Goal: Information Seeking & Learning: Learn about a topic

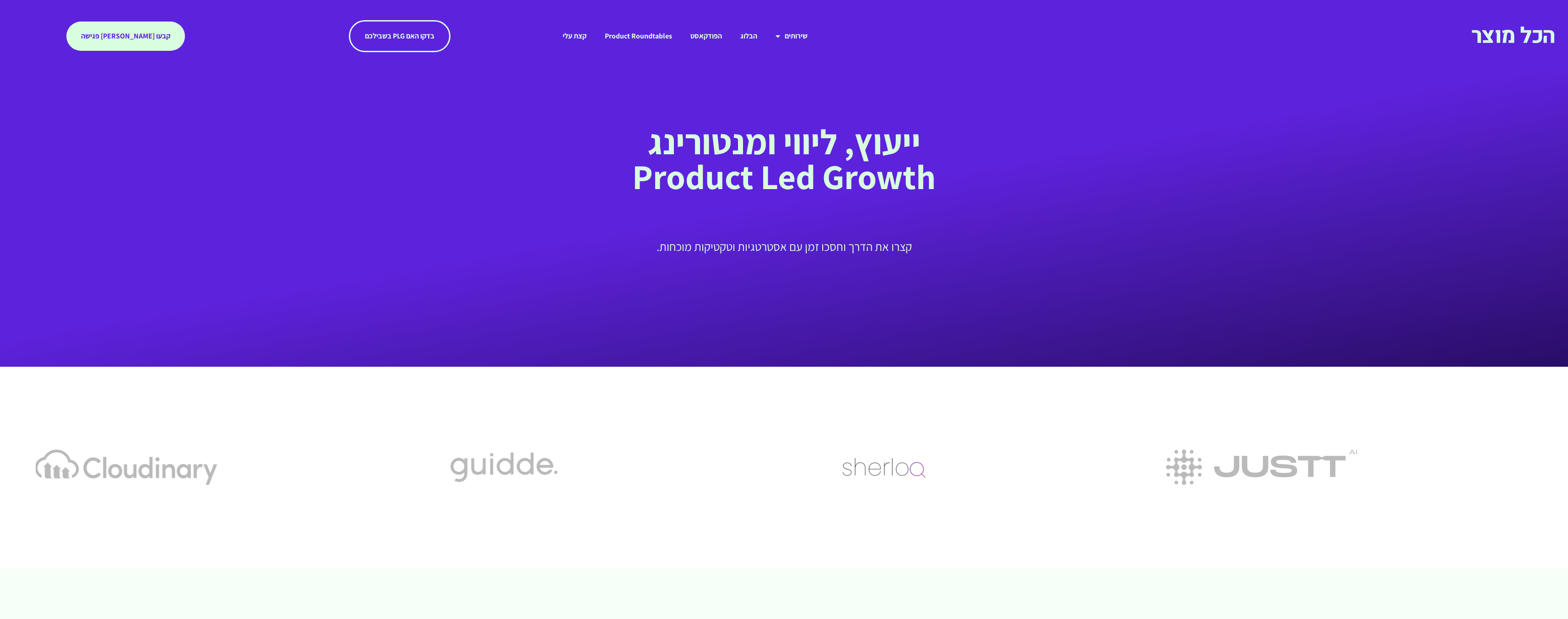
click at [538, 410] on section at bounding box center [784, 467] width 1568 height 201
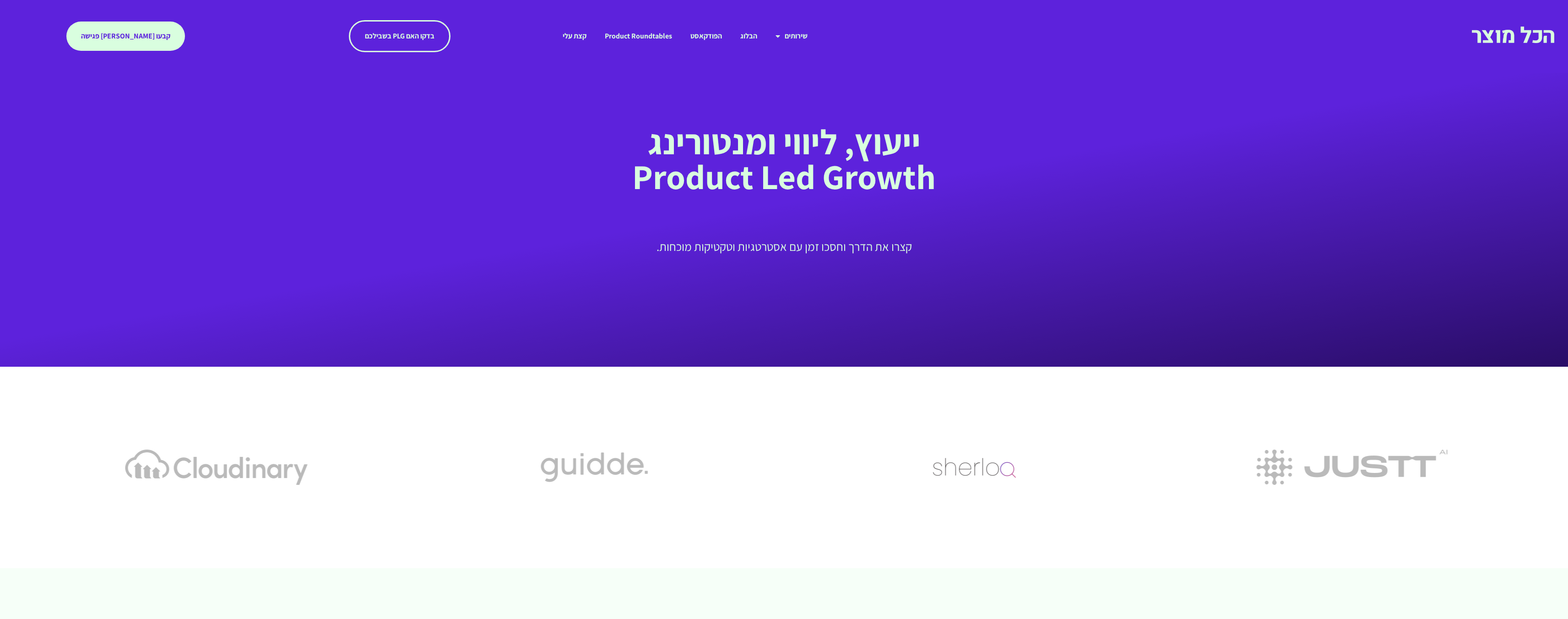
drag, startPoint x: 1301, startPoint y: 387, endPoint x: 973, endPoint y: 445, distance: 333.1
click at [934, 437] on section at bounding box center [784, 467] width 1568 height 201
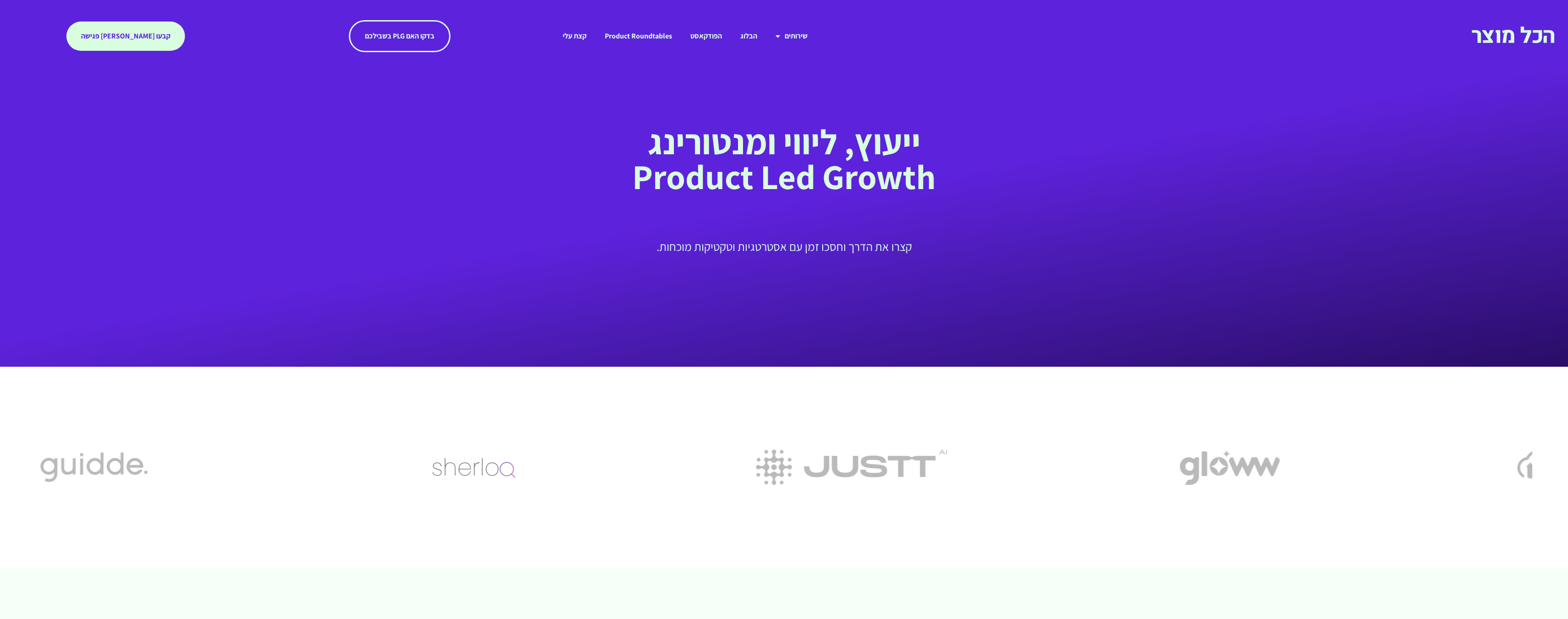
click at [688, 431] on section at bounding box center [784, 467] width 1568 height 201
click at [823, 448] on div at bounding box center [784, 467] width 1568 height 45
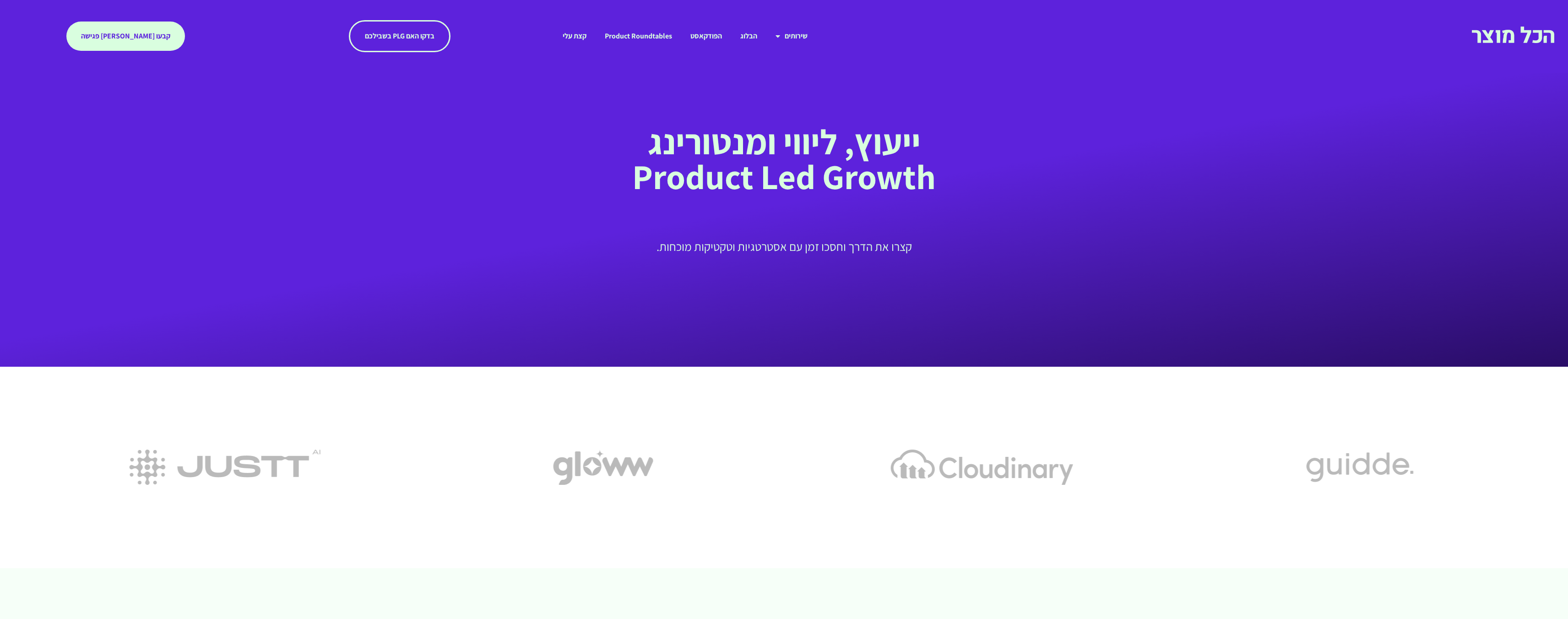
click at [757, 437] on section at bounding box center [784, 467] width 1568 height 201
click at [853, 445] on div at bounding box center [784, 467] width 1568 height 45
drag, startPoint x: 986, startPoint y: 448, endPoint x: 744, endPoint y: 426, distance: 243.0
click at [774, 423] on section at bounding box center [784, 467] width 1568 height 201
click at [923, 450] on img "5 / 5" at bounding box center [973, 467] width 101 height 35
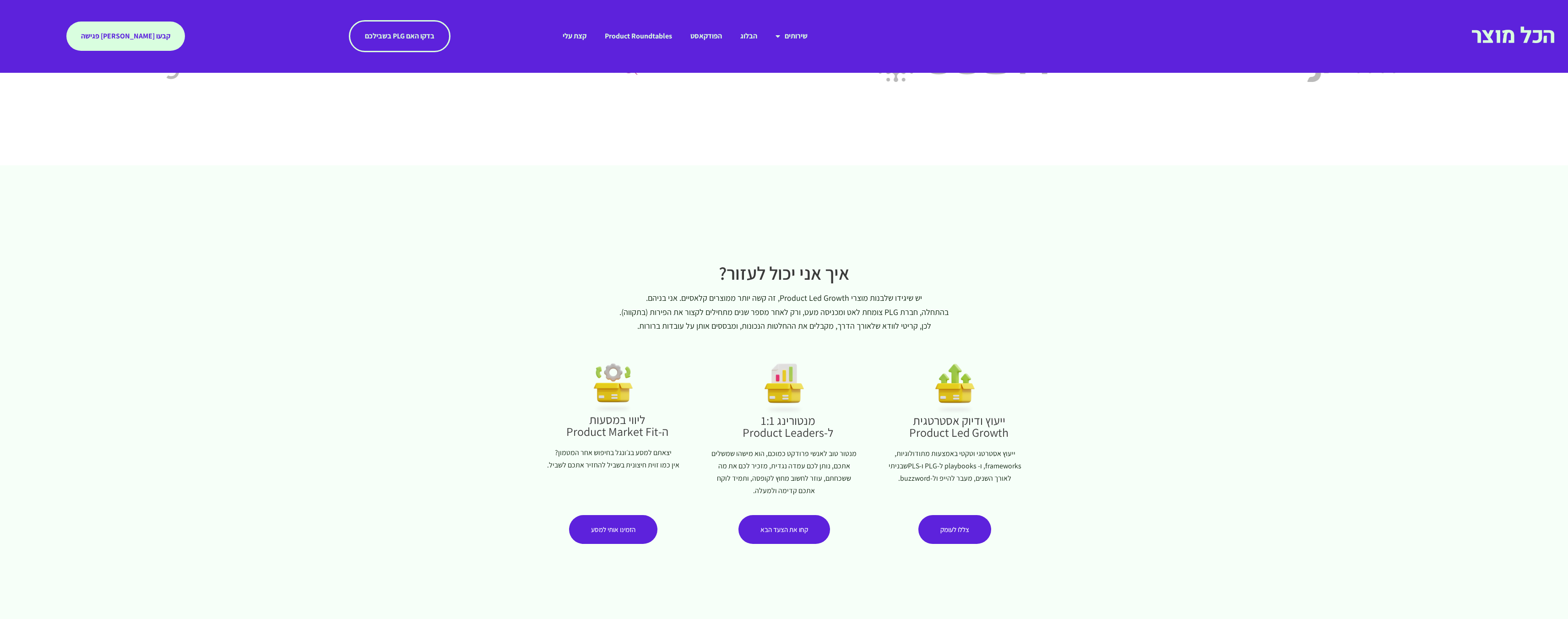
scroll to position [497, 0]
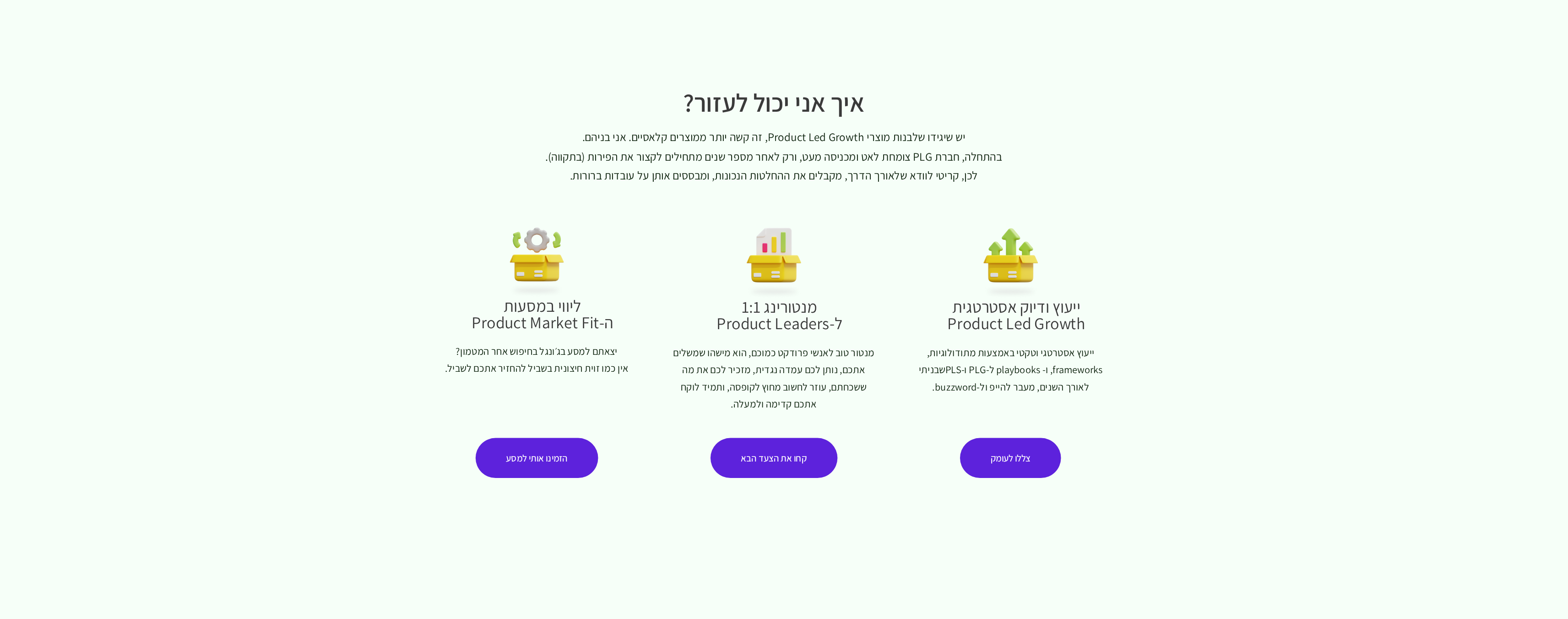
drag, startPoint x: 648, startPoint y: 324, endPoint x: 518, endPoint y: 344, distance: 131.5
click at [518, 344] on section "איך אני יכול לעזור? יש שיגידו שלבנות מוצרי Product Led Growth, זה קשה יותר ממוצ…" at bounding box center [784, 312] width 1568 height 483
click at [547, 344] on div "ליווי במסעות ה-Product Market Fit יצאתם למסע בג׳ונגל בחיפוש אחר המטמון? אין כמו…" at bounding box center [613, 340] width 171 height 153
drag, startPoint x: 537, startPoint y: 374, endPoint x: 641, endPoint y: 319, distance: 117.6
click at [641, 319] on div "ליווי במסעות ה-Product Market Fit יצאתם למסע בג׳ונגל בחיפוש אחר המטמון? אין כמו…" at bounding box center [613, 340] width 171 height 153
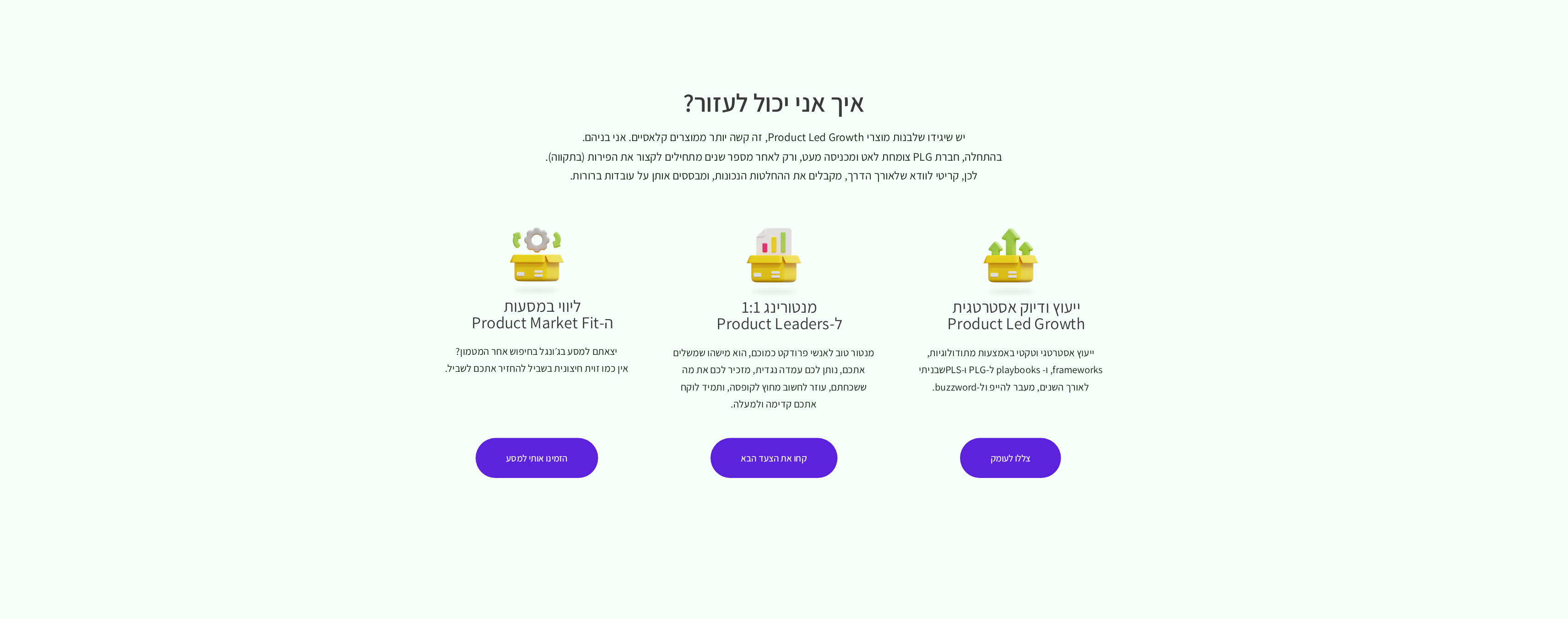
click at [641, 319] on h2 "ליווי במסעות ה-Product Market Fit" at bounding box center [617, 331] width 154 height 24
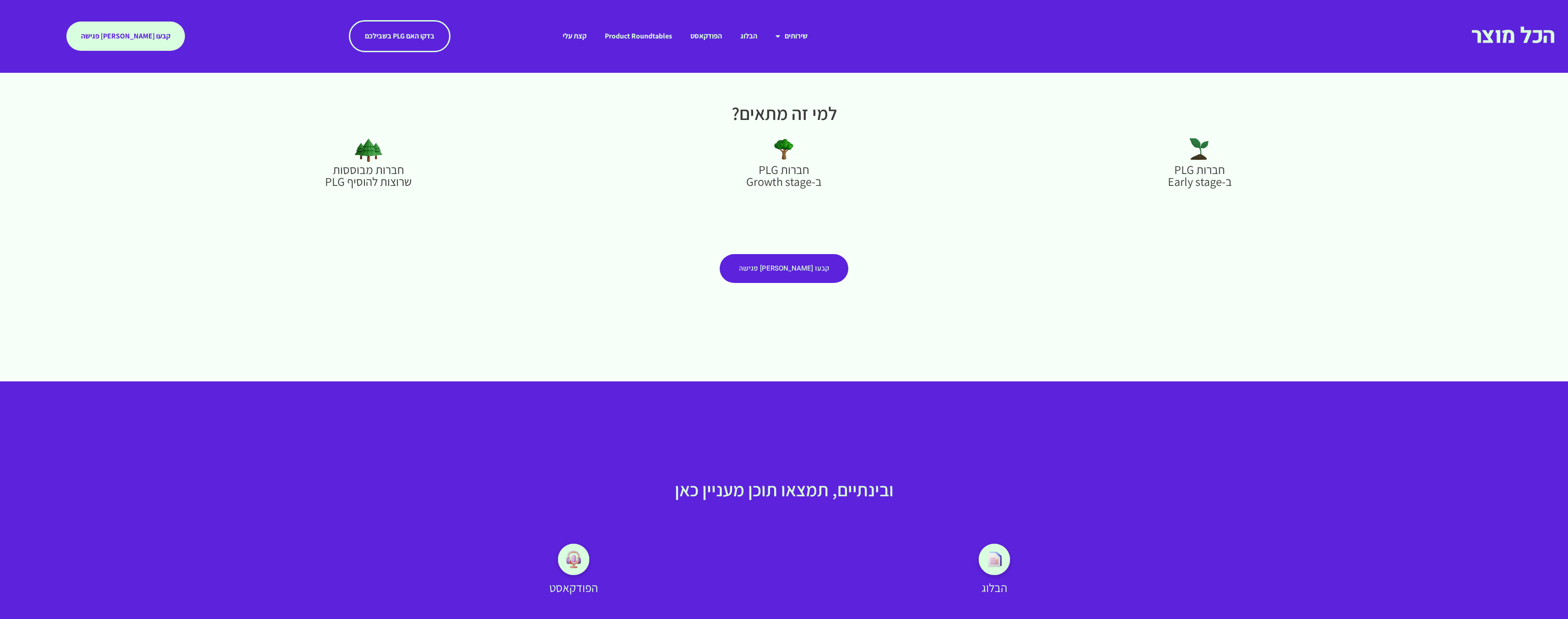
scroll to position [0, 0]
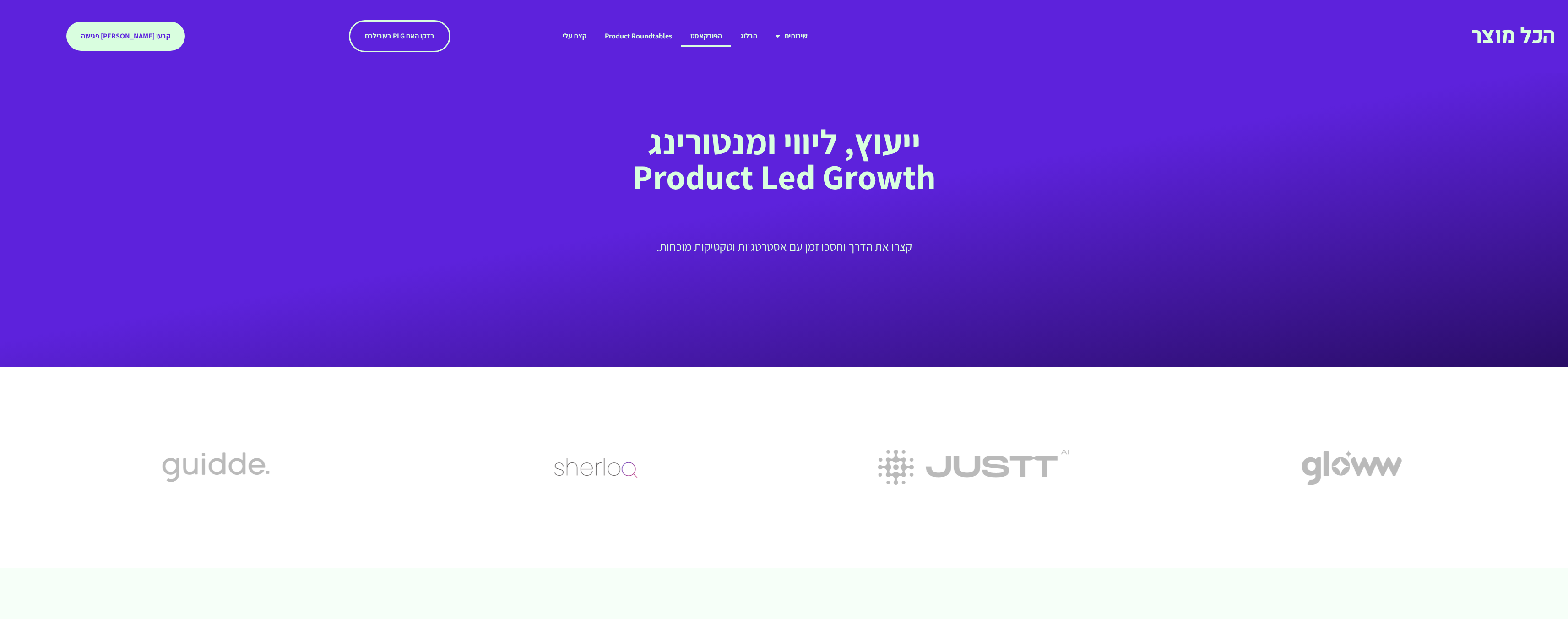
click at [717, 35] on link "הפודקאסט" at bounding box center [706, 36] width 50 height 21
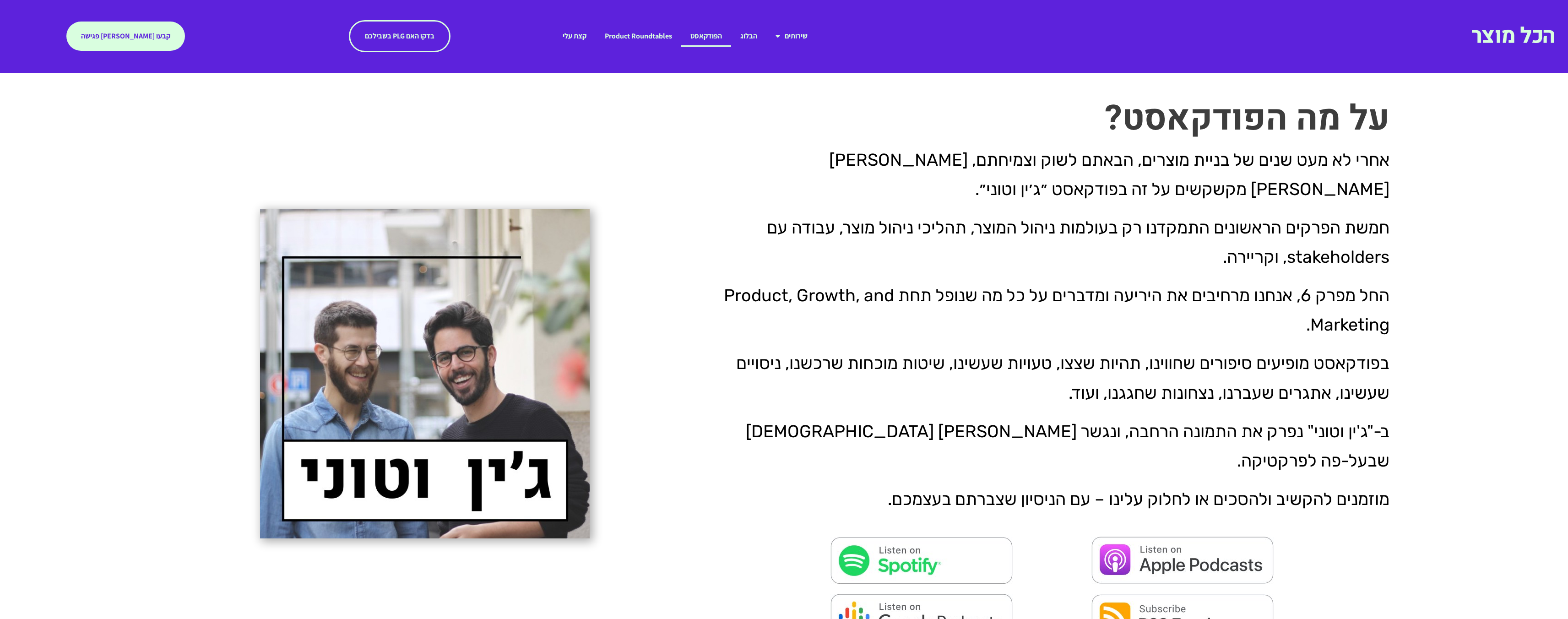
click at [429, 27] on link "בדקו האם PLG בשבילכם" at bounding box center [400, 36] width 101 height 32
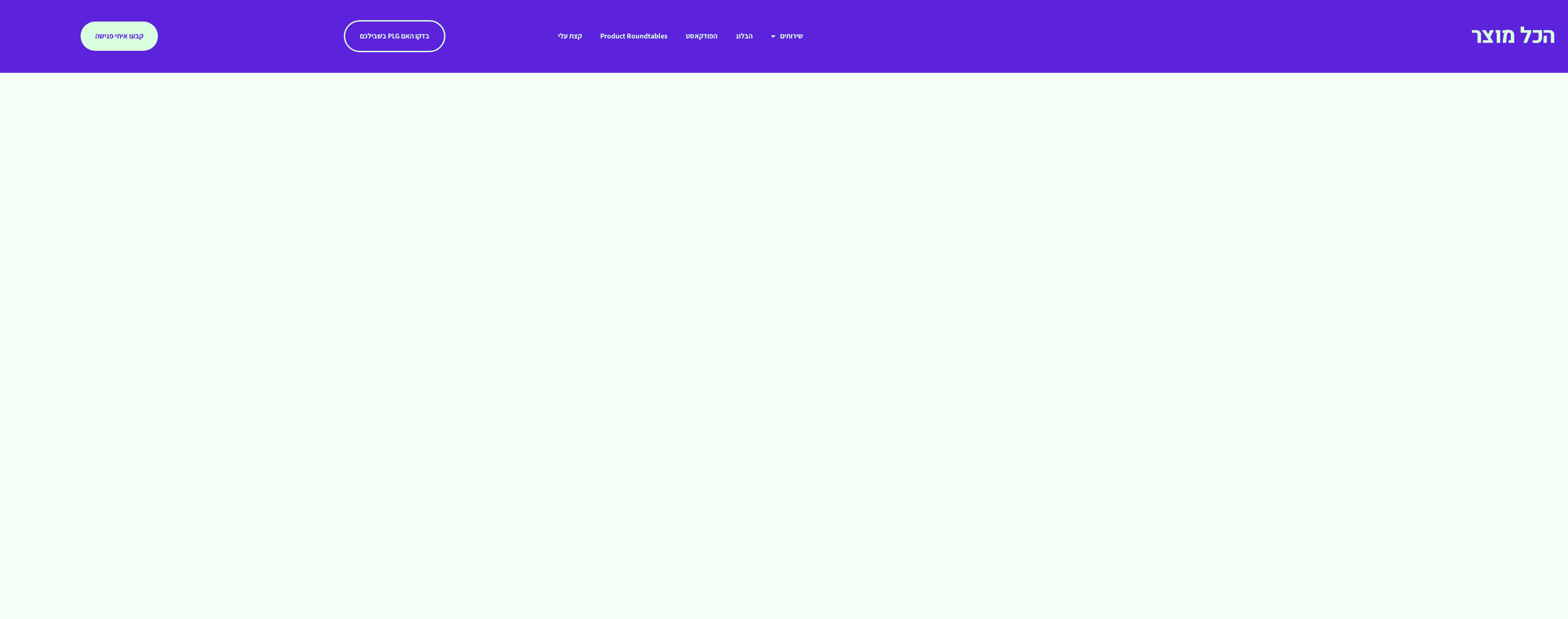
scroll to position [207, 0]
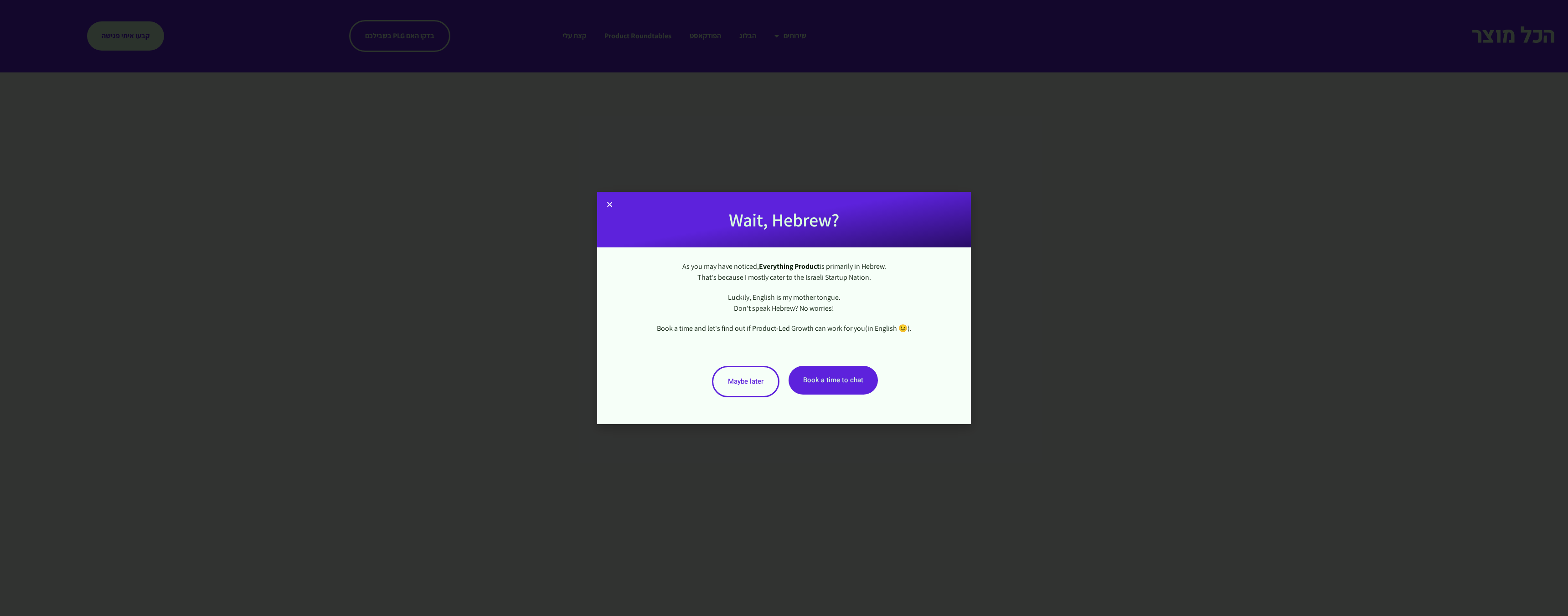
click at [300, 572] on div "Wait, Hebrew? As you may have noticed, Everything Product is primarily in Hebre…" at bounding box center [784, 308] width 1568 height 616
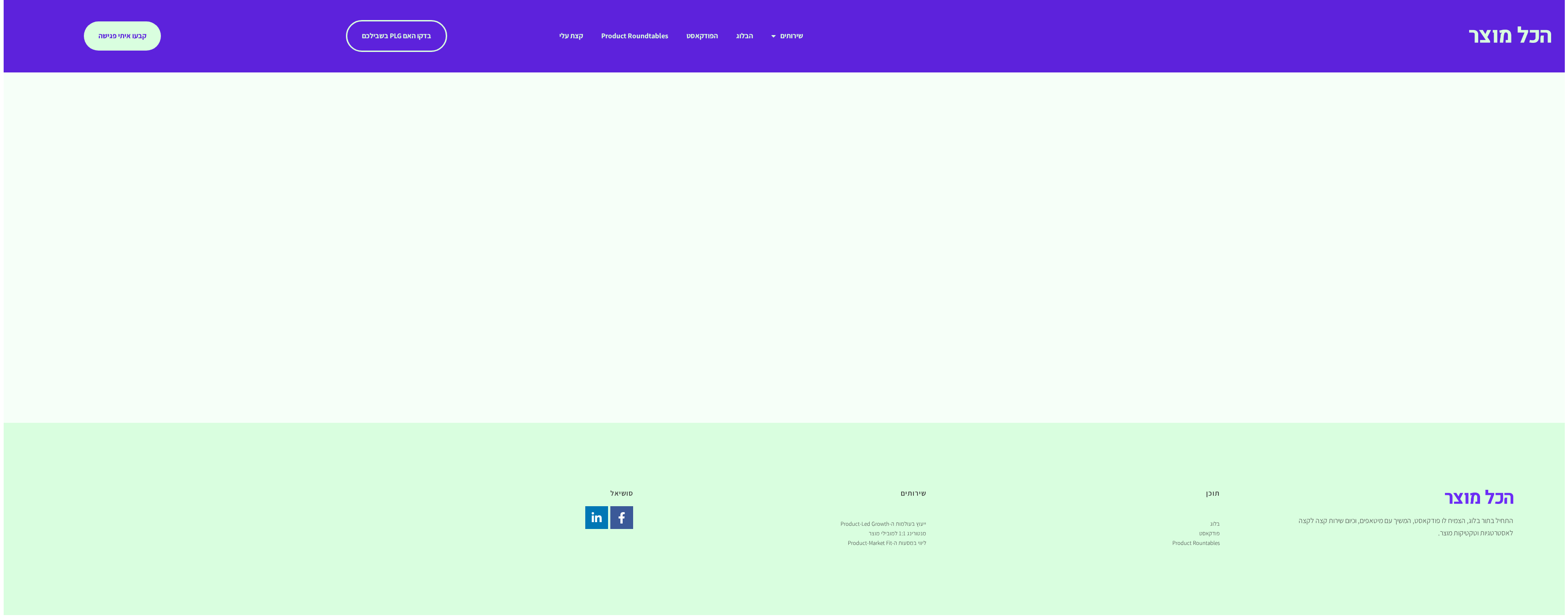
scroll to position [0, 0]
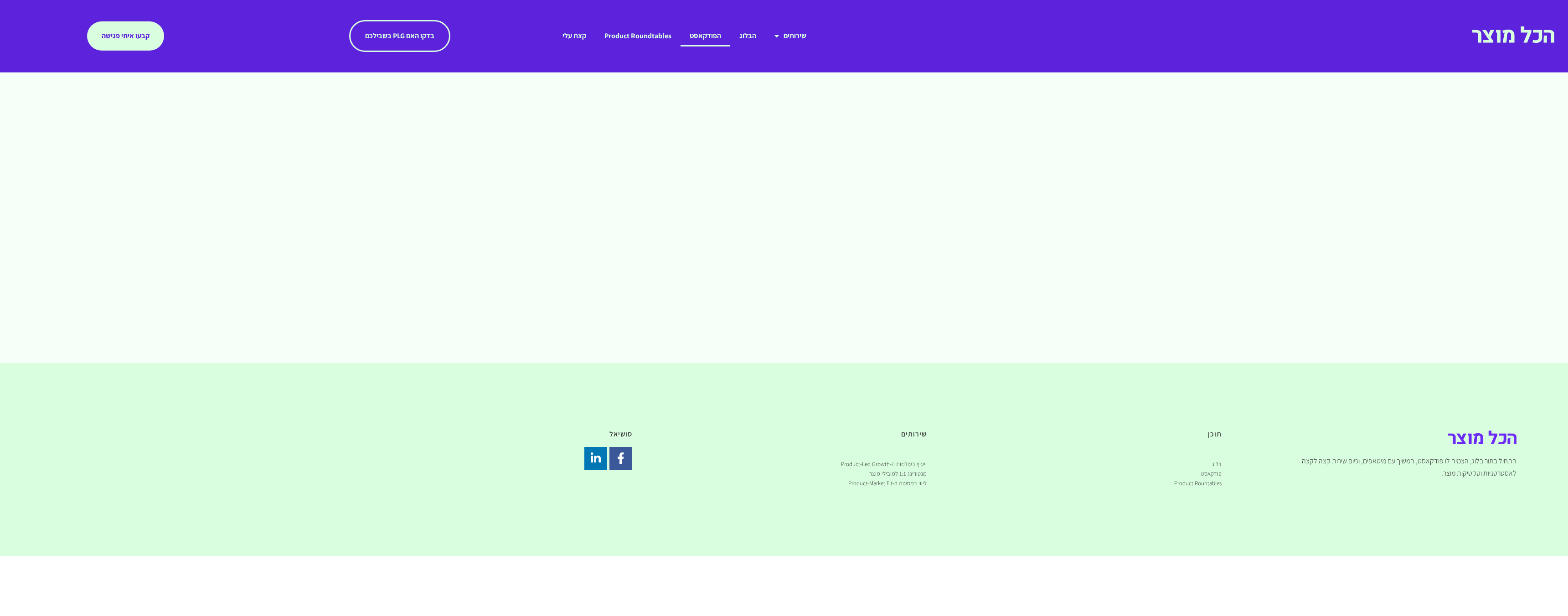
click at [707, 41] on link "הפודקאסט" at bounding box center [705, 36] width 50 height 21
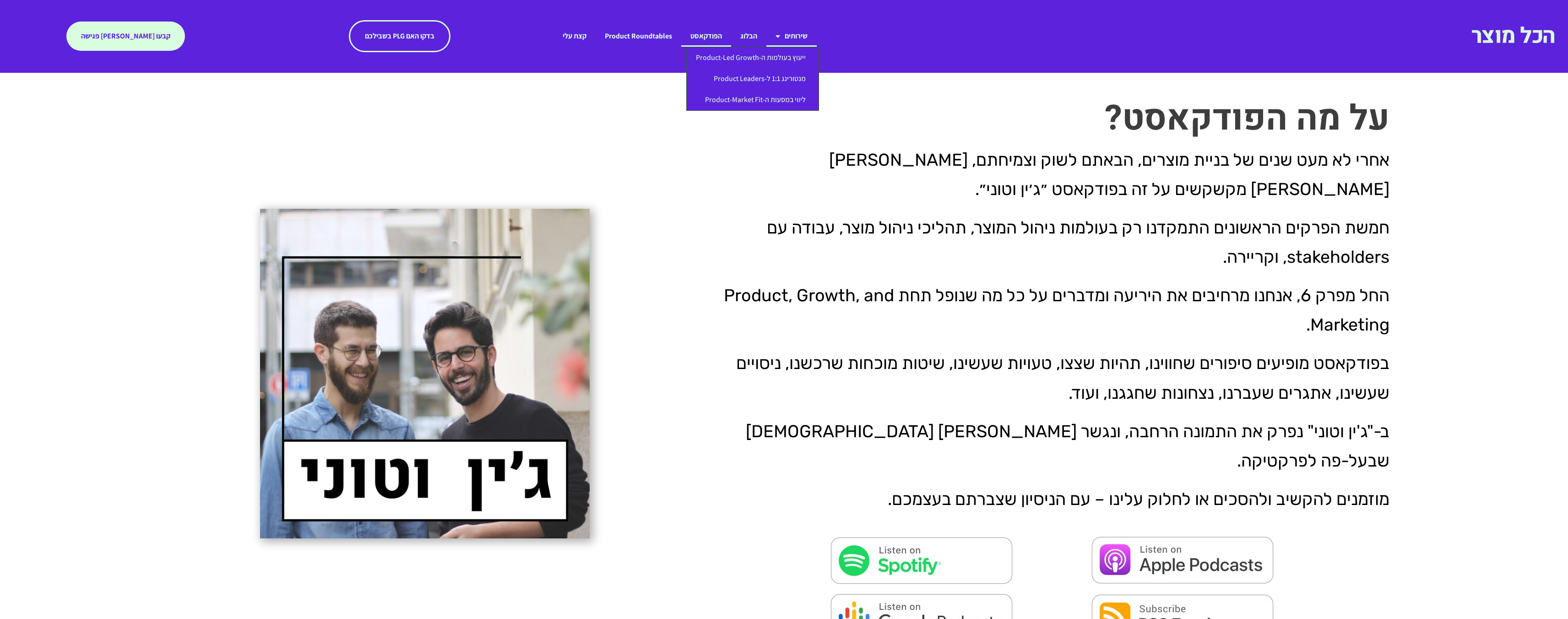
click at [1081, 184] on p "אחרי לא מעט שנים של בניית מוצרים, הבאתם לשוק וצמיחתם, [PERSON_NAME] [PERSON_NAM…" at bounding box center [1051, 174] width 675 height 59
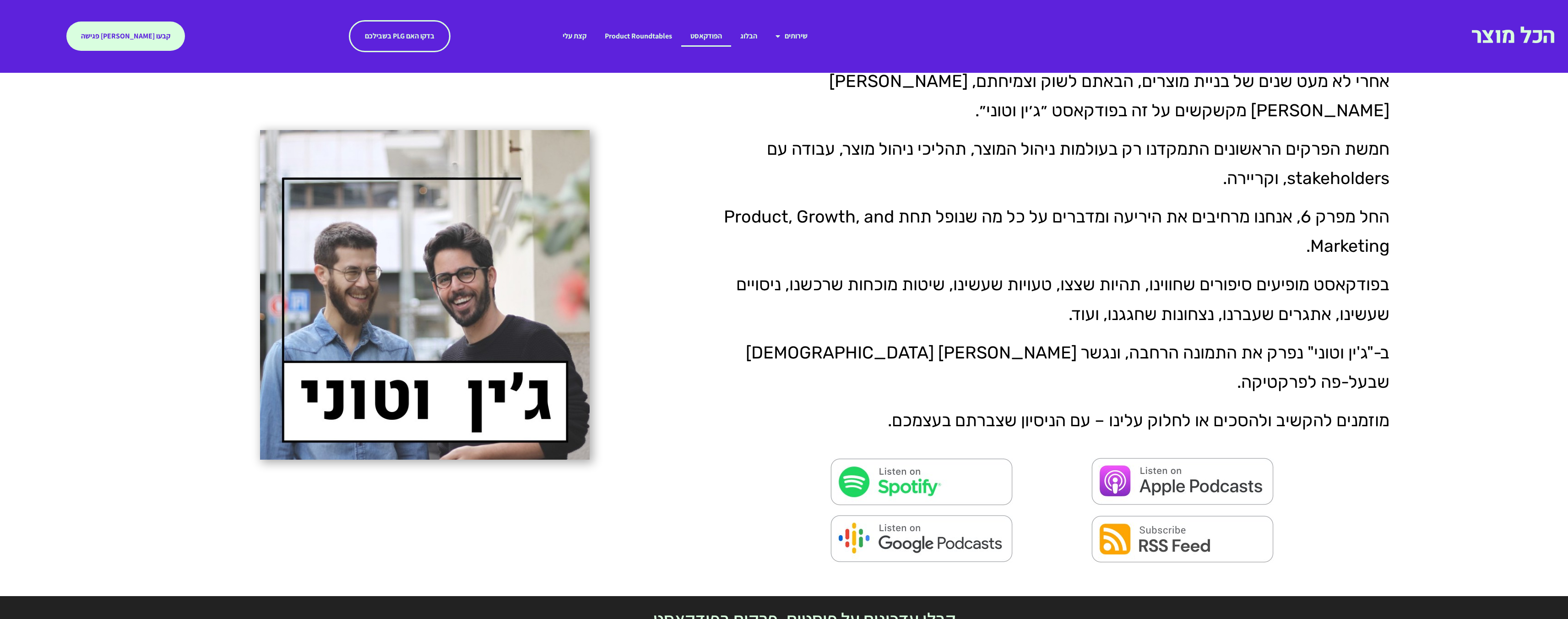
scroll to position [84, 0]
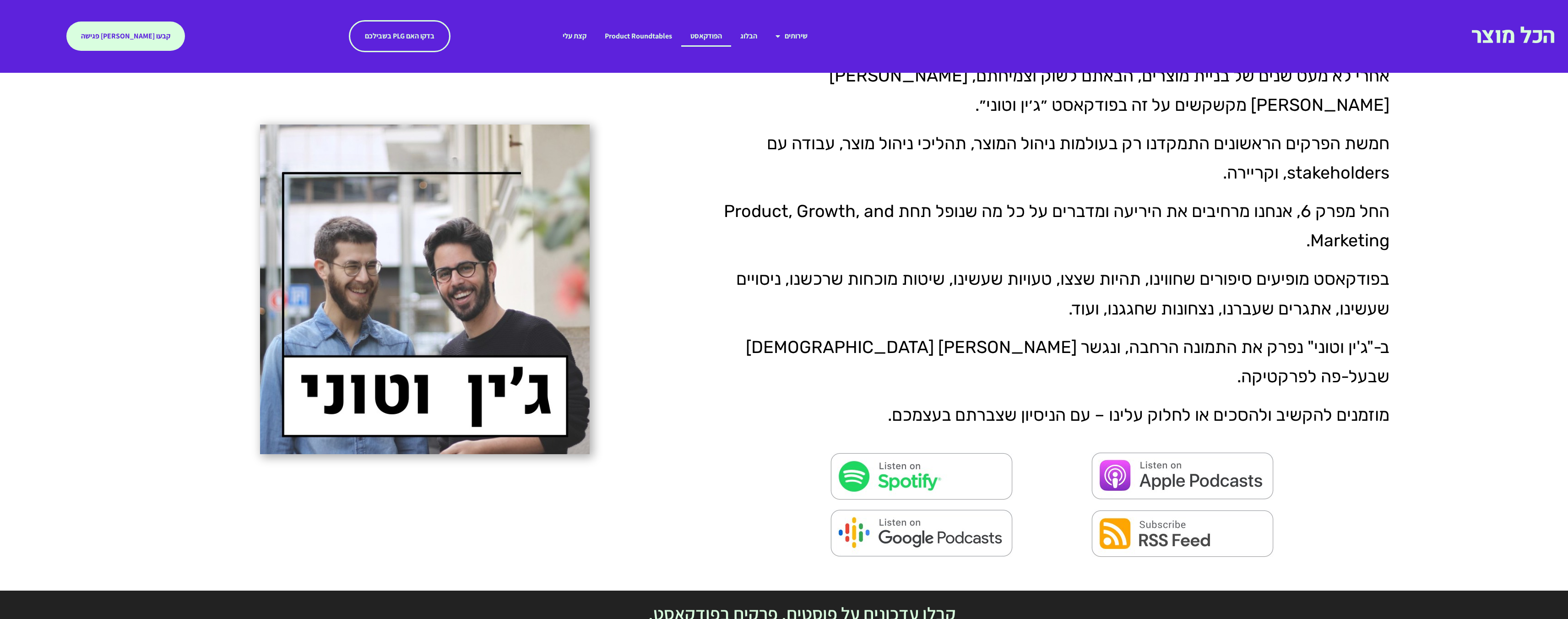
click at [935, 453] on img at bounding box center [922, 476] width 183 height 48
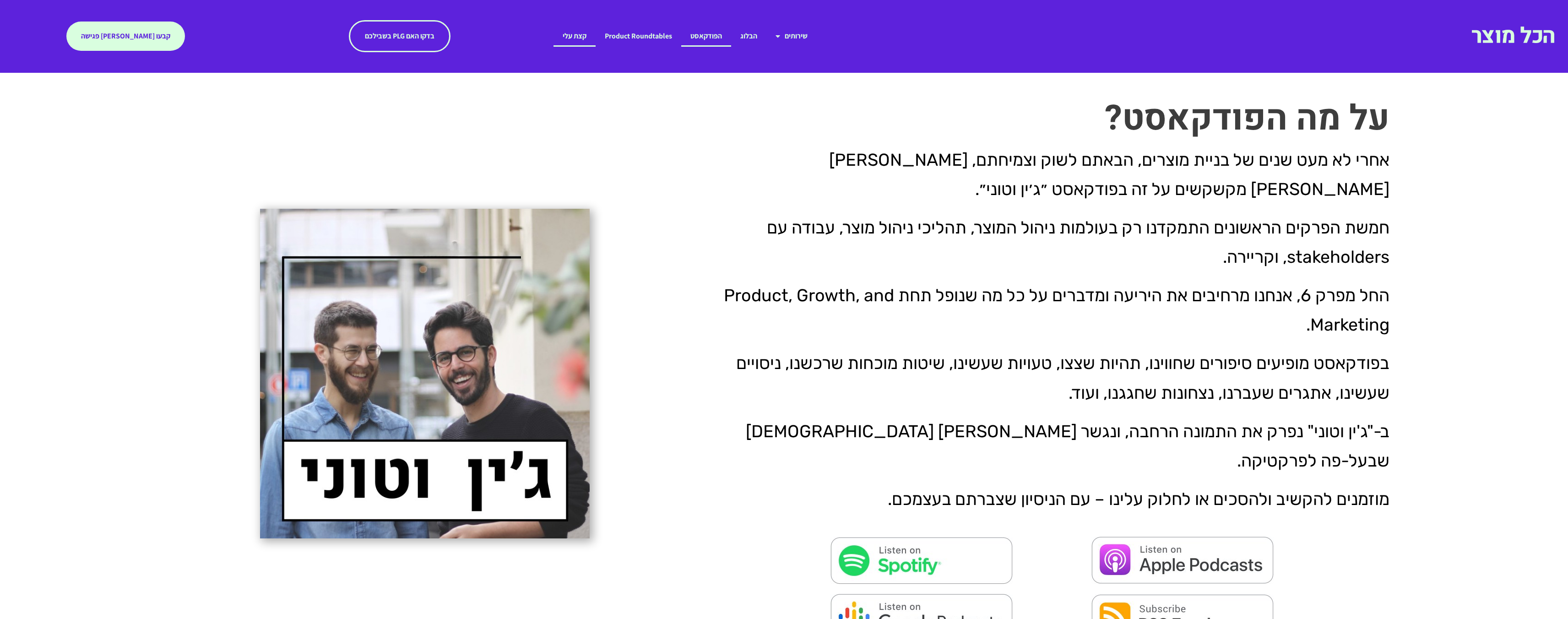
click at [583, 39] on link "קצת עלי" at bounding box center [574, 36] width 42 height 21
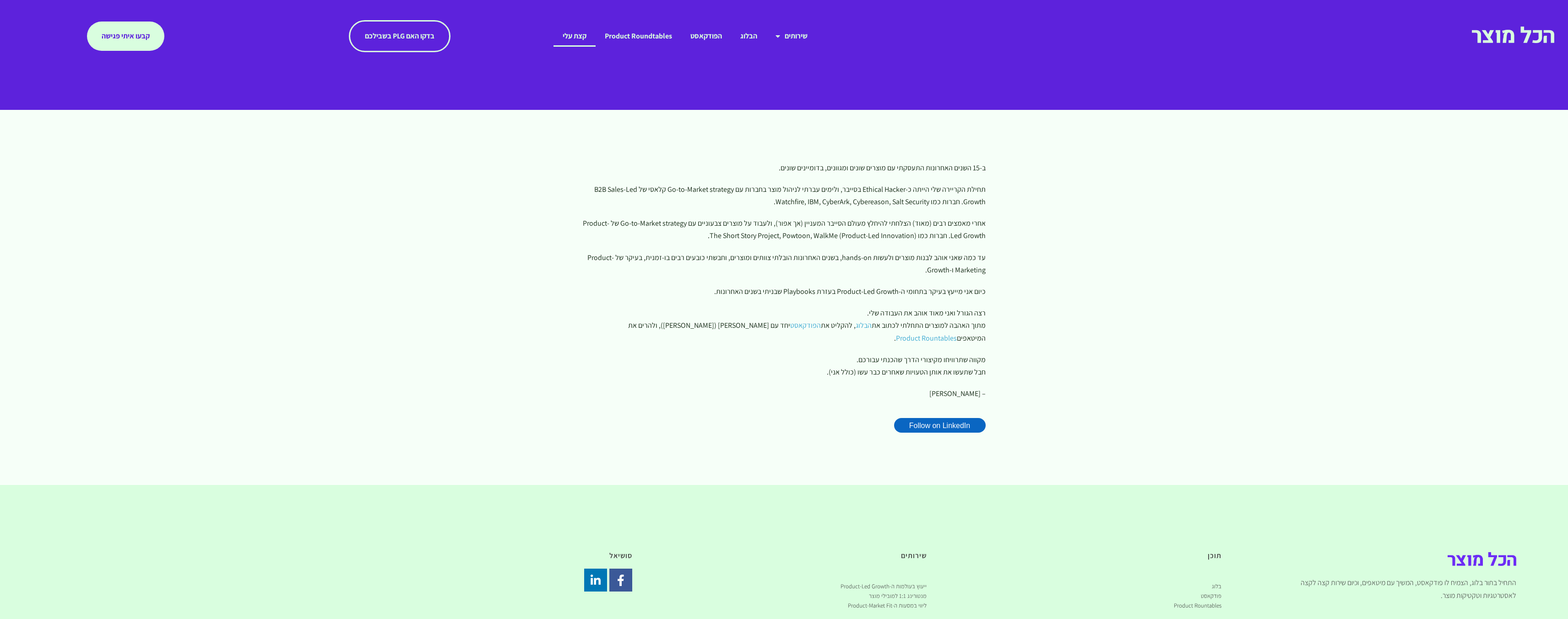
scroll to position [241, 0]
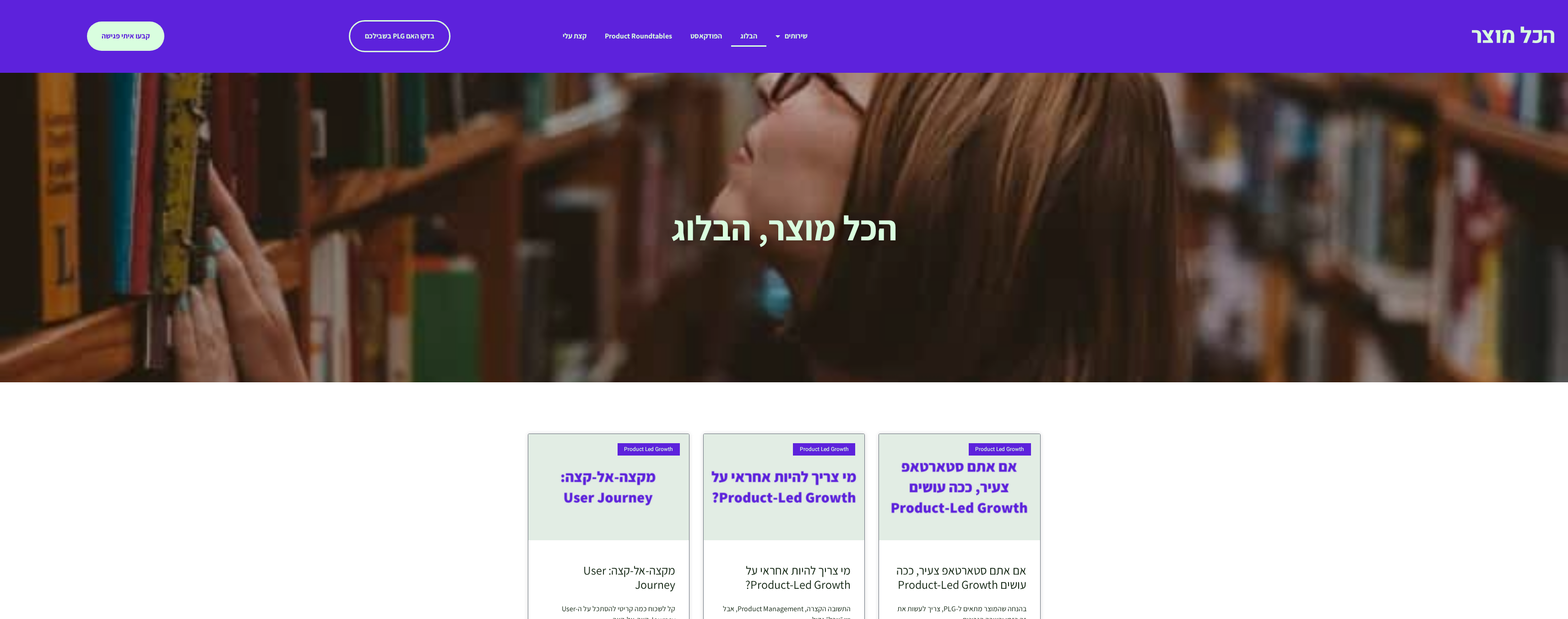
scroll to position [289, 0]
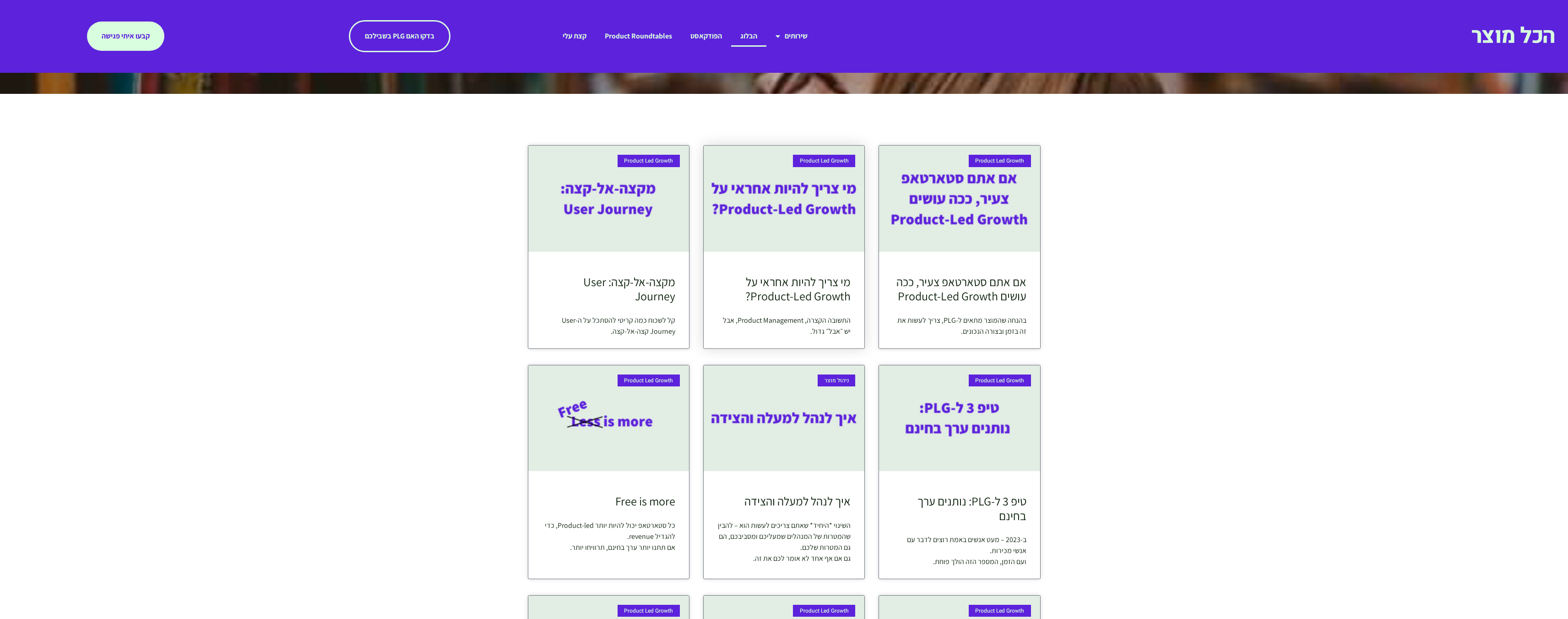
click at [794, 193] on img at bounding box center [783, 198] width 163 height 107
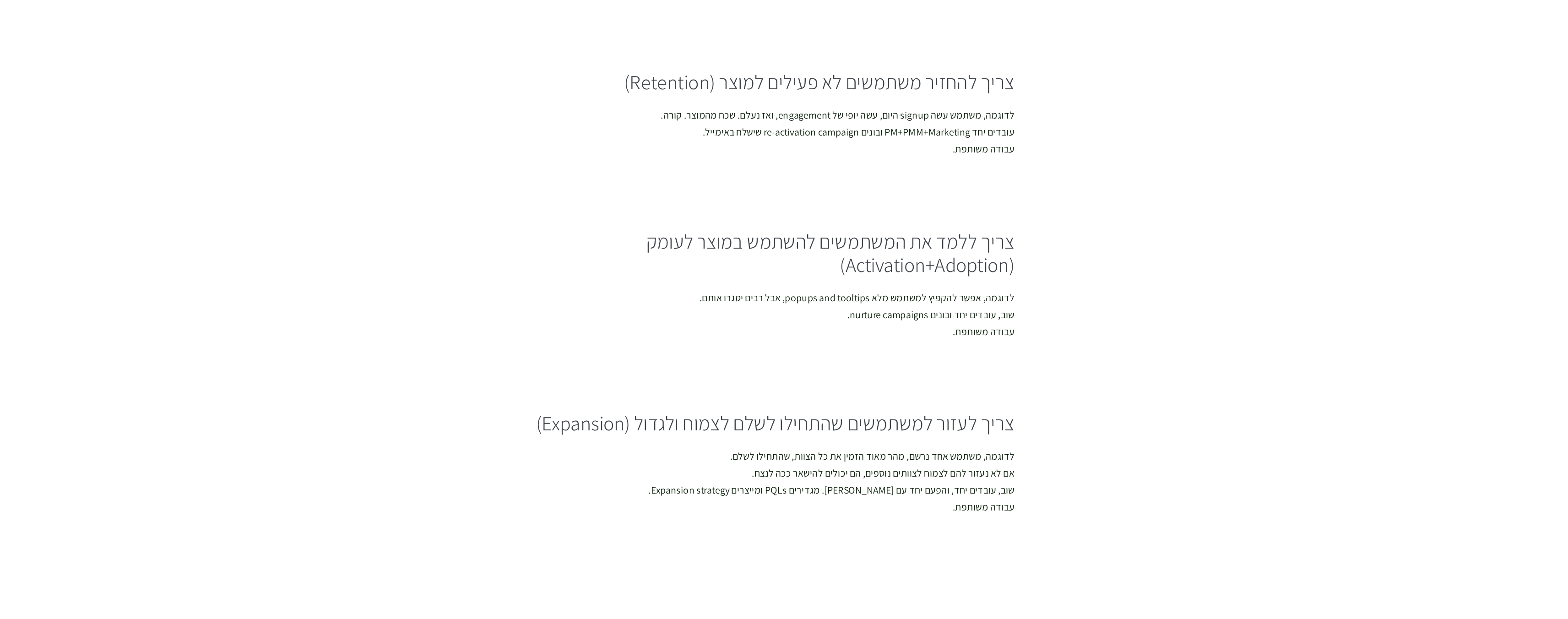
scroll to position [525, 0]
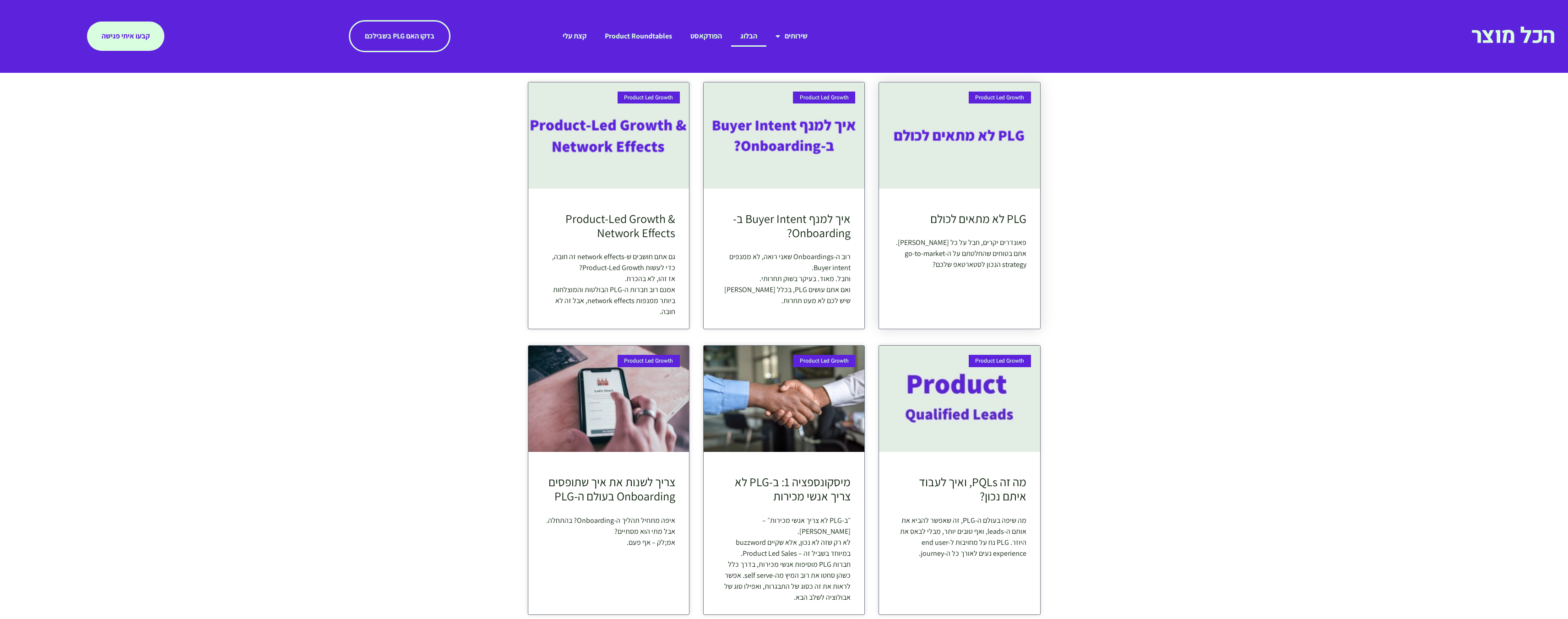
scroll to position [1038, 0]
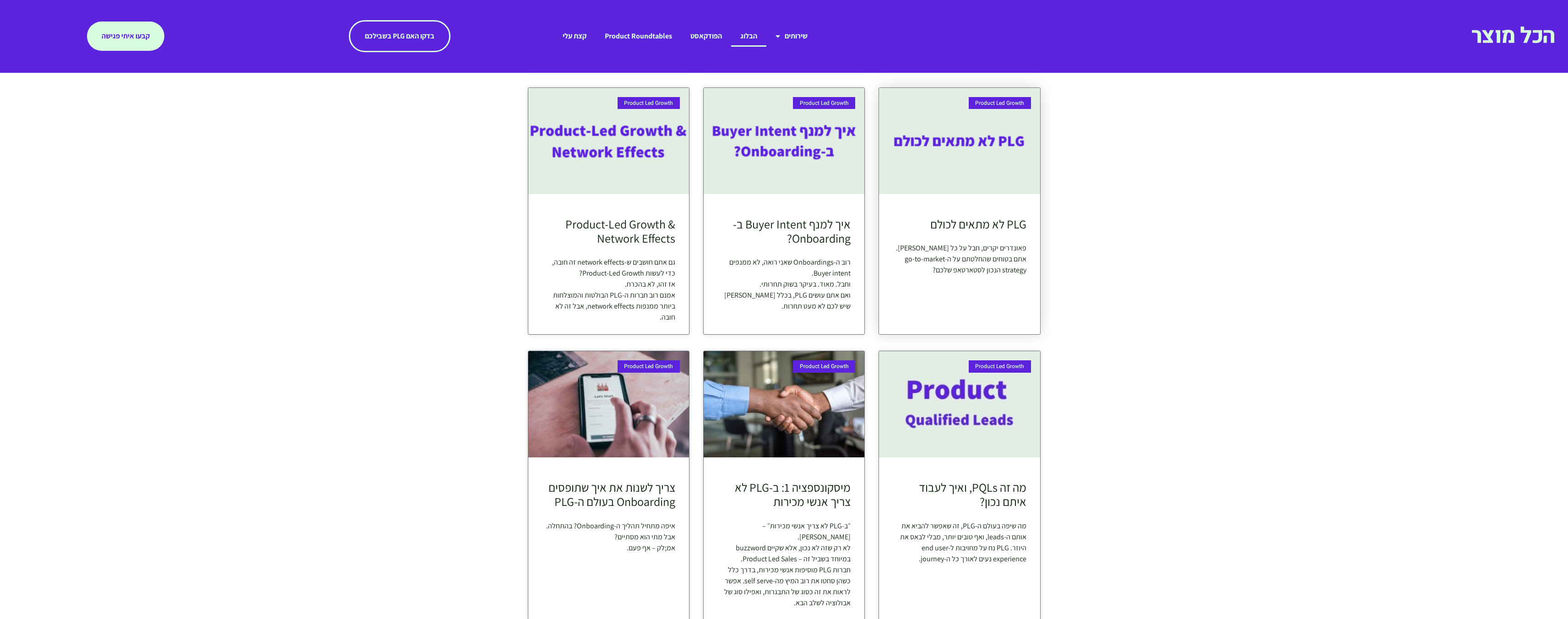
click at [960, 445] on img at bounding box center [959, 404] width 163 height 107
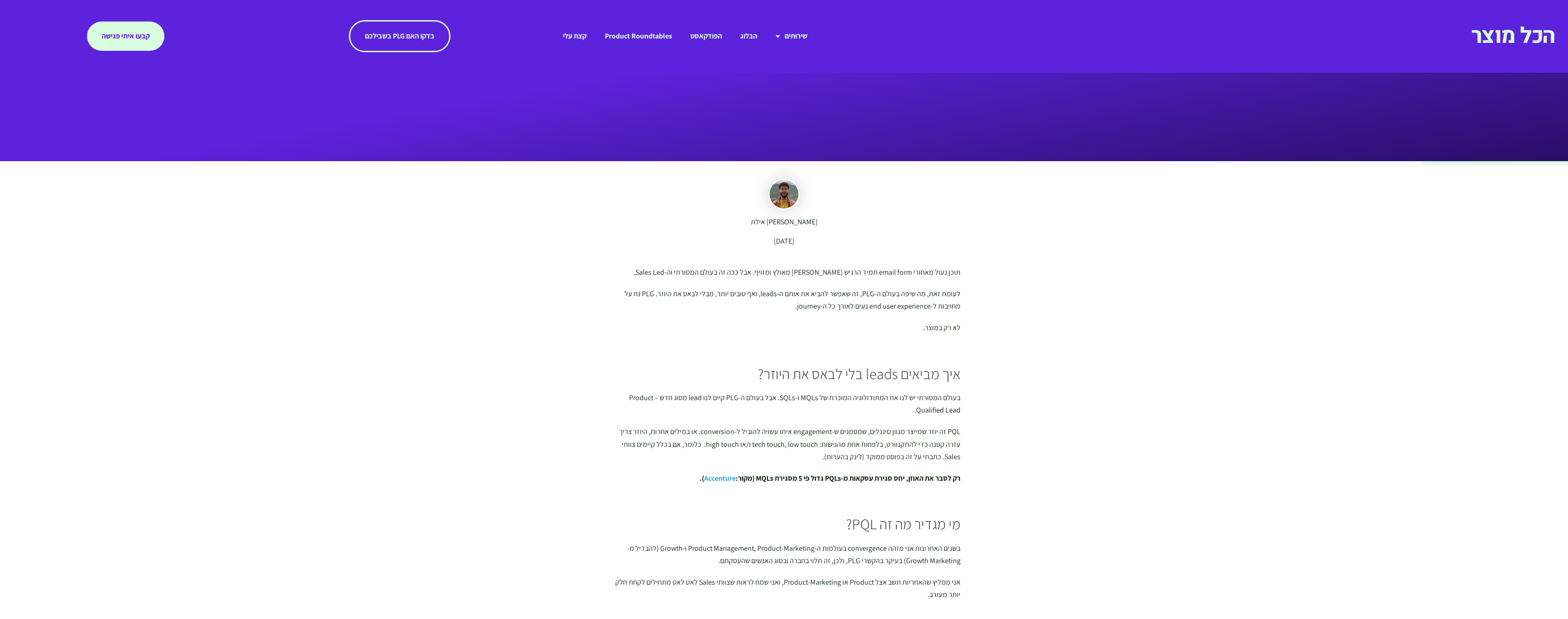
scroll to position [118, 0]
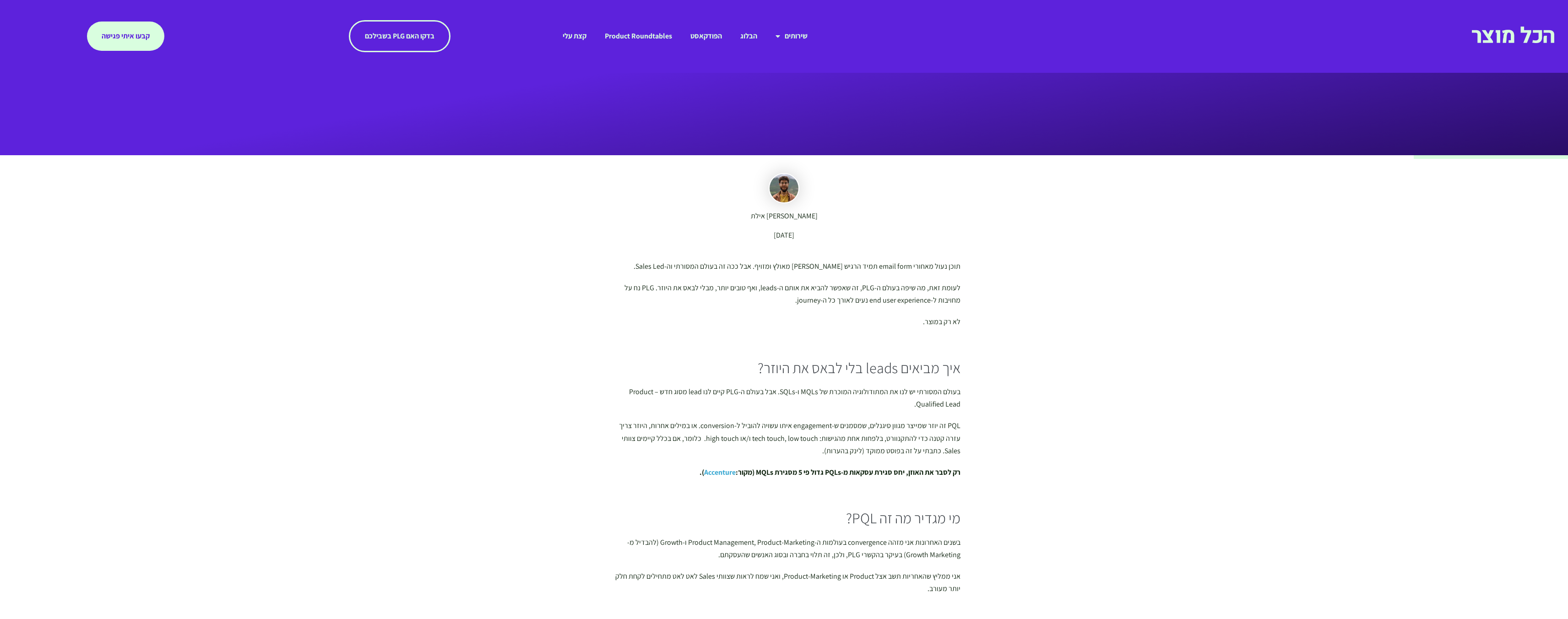
click at [118, 35] on span "קבעו איתי פגישה" at bounding box center [125, 36] width 48 height 7
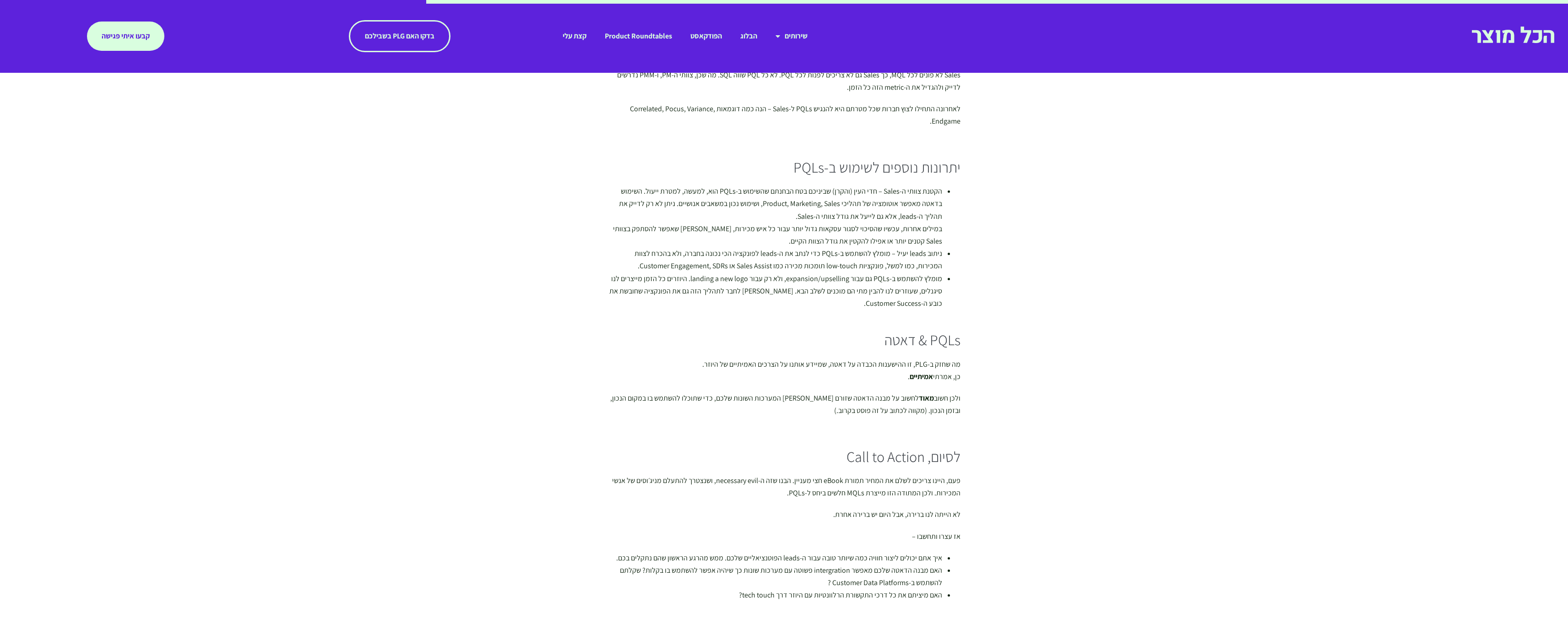
scroll to position [880, 0]
